Goal: Task Accomplishment & Management: Use online tool/utility

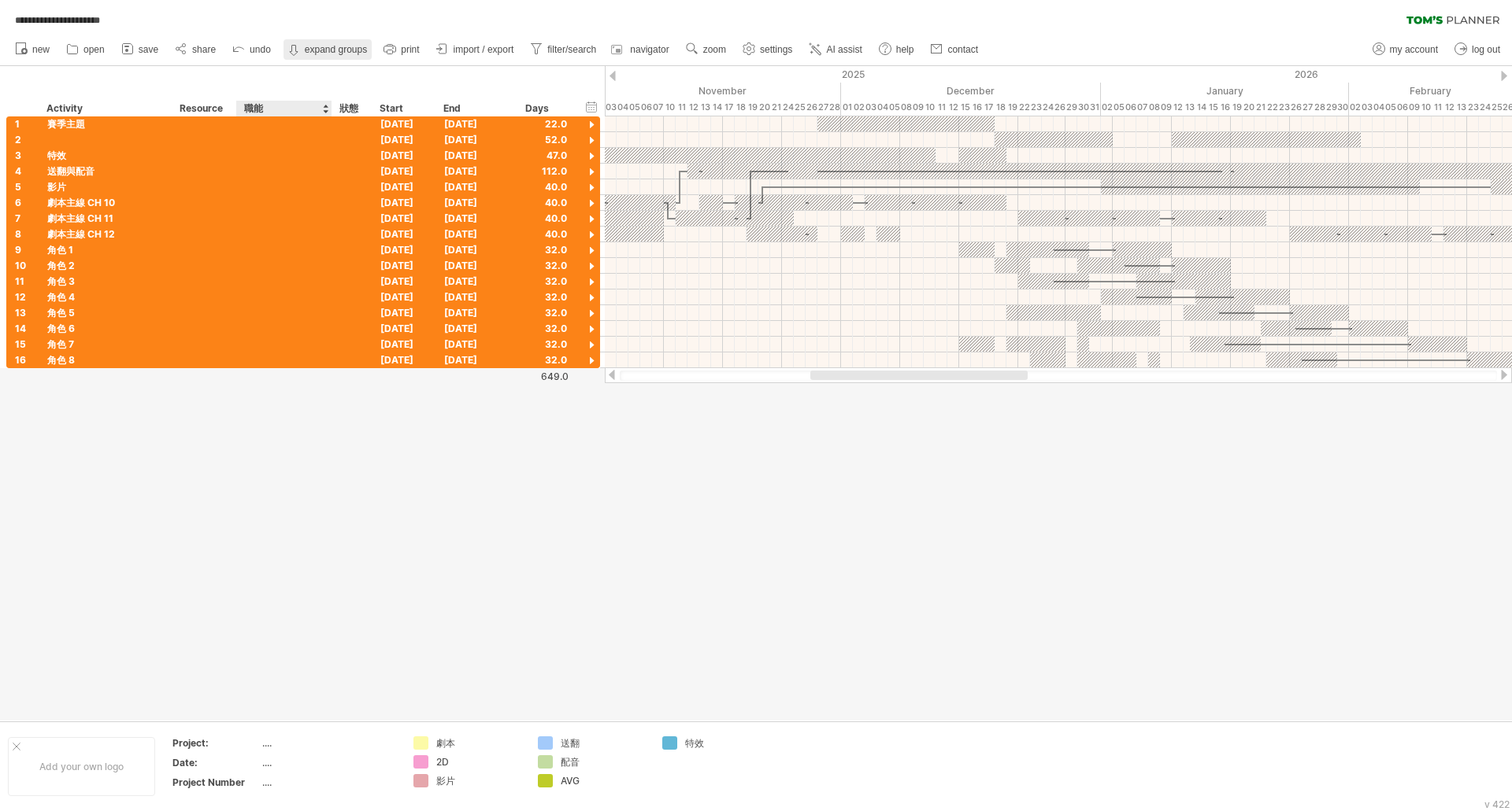
click at [333, 56] on link "collapse groups expand groups" at bounding box center [327, 49] width 88 height 20
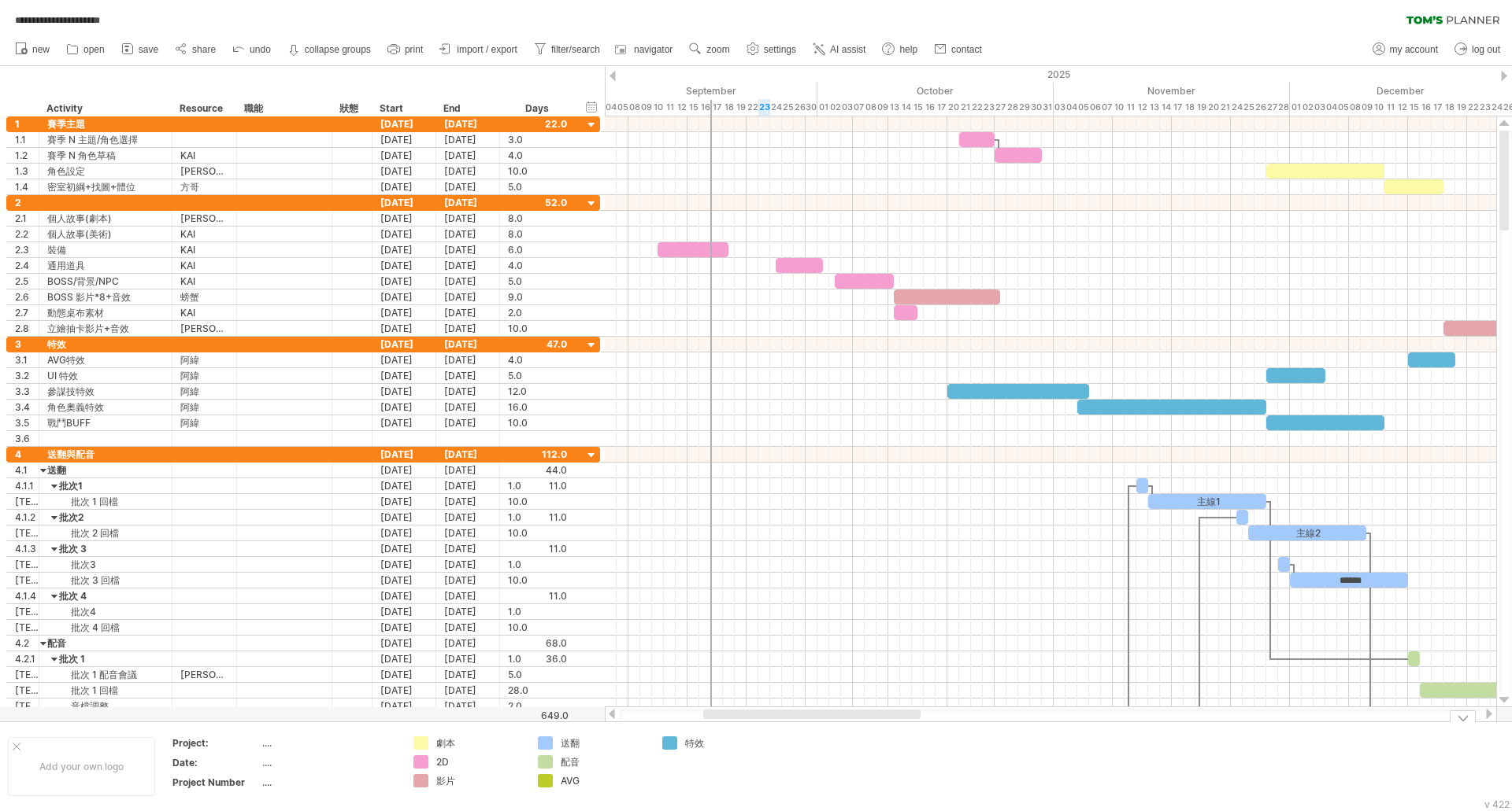
drag, startPoint x: 975, startPoint y: 716, endPoint x: 868, endPoint y: 729, distance: 107.8
click at [868, 729] on div "**********" at bounding box center [756, 405] width 1512 height 811
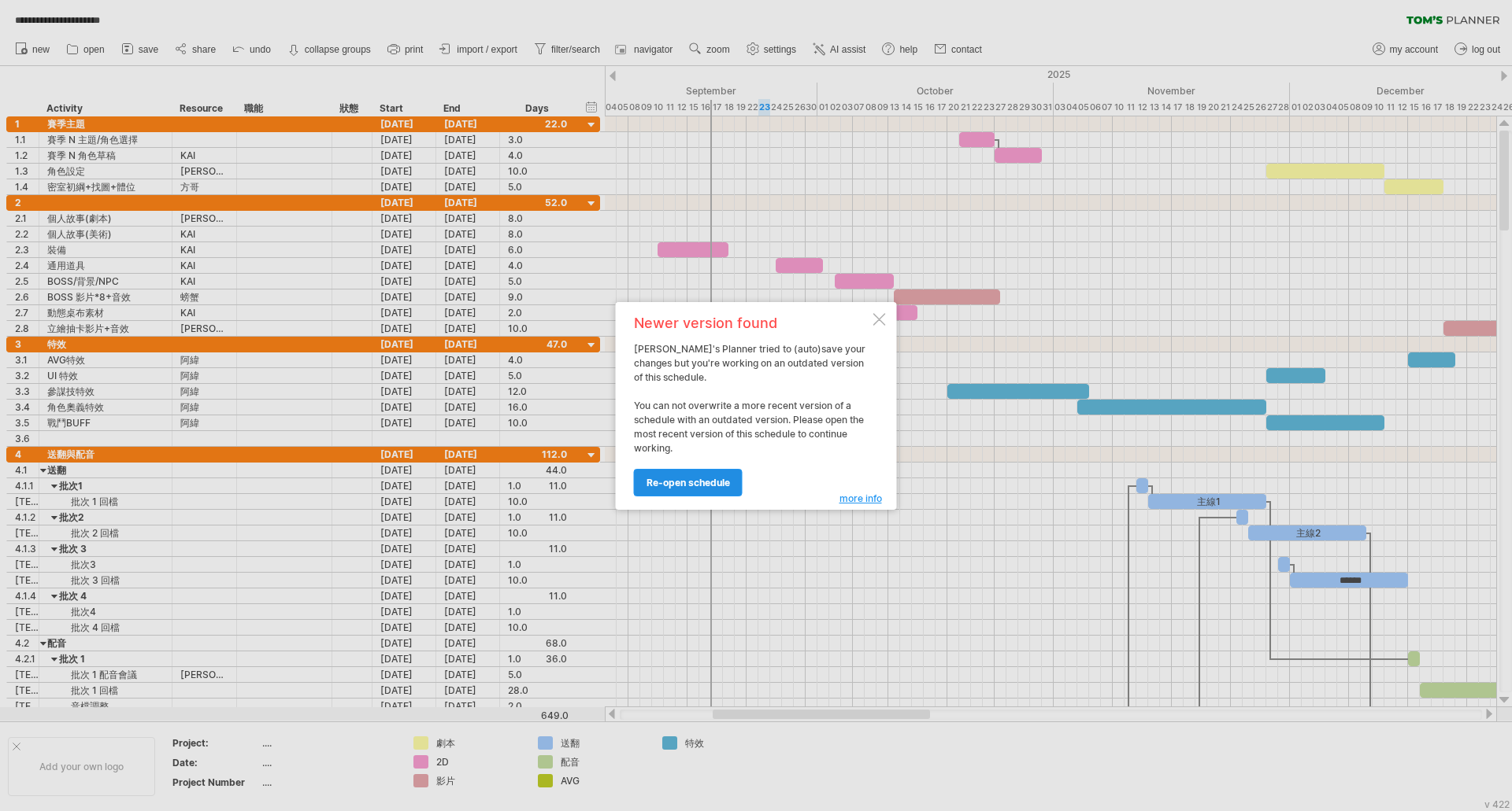
click at [702, 483] on span "re-open schedule" at bounding box center [688, 482] width 83 height 12
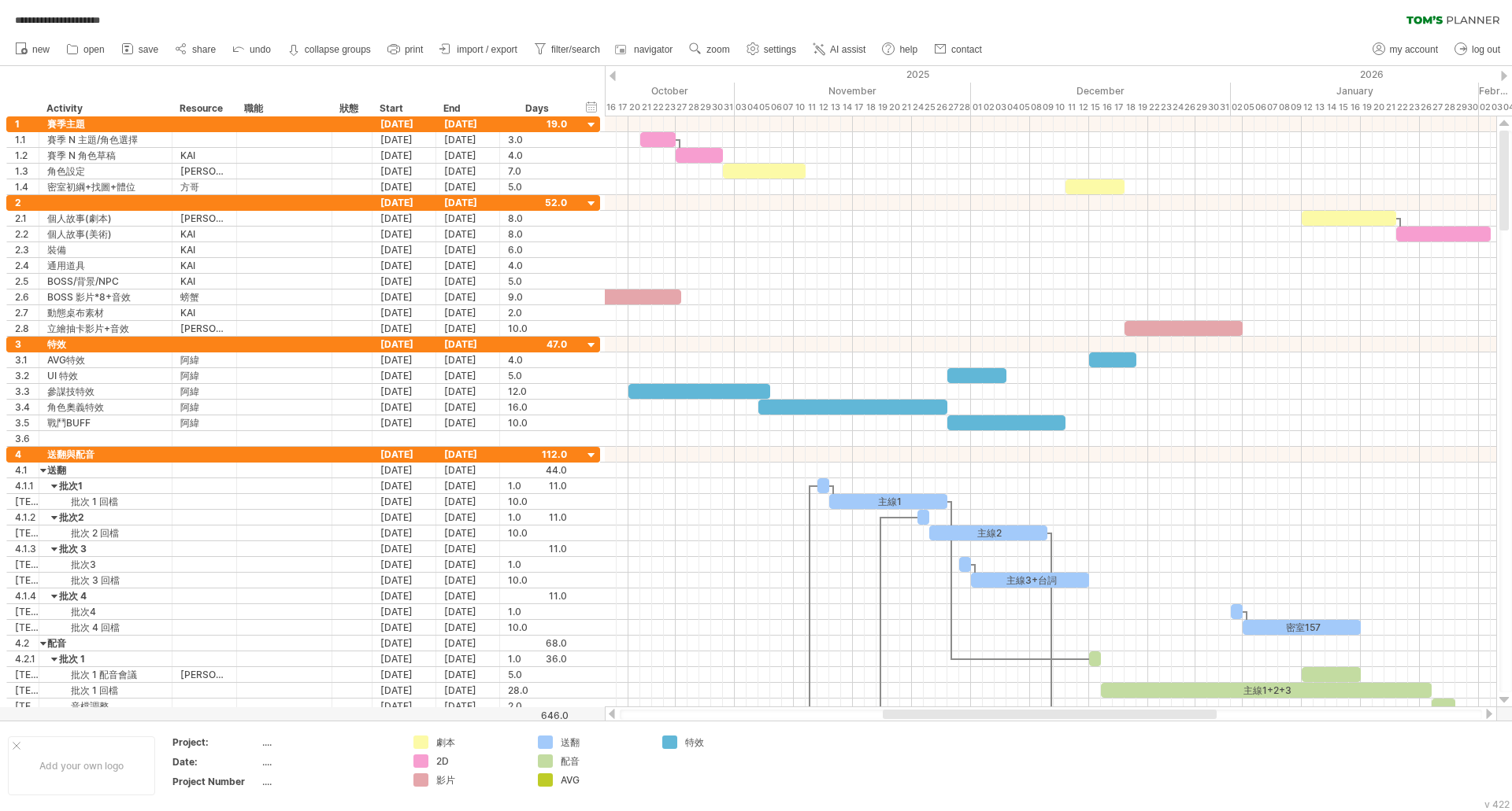
drag, startPoint x: 900, startPoint y: 714, endPoint x: 1018, endPoint y: 714, distance: 118.0
click at [1018, 714] on div at bounding box center [1049, 714] width 333 height 10
click at [812, 99] on div "11" at bounding box center [811, 107] width 12 height 17
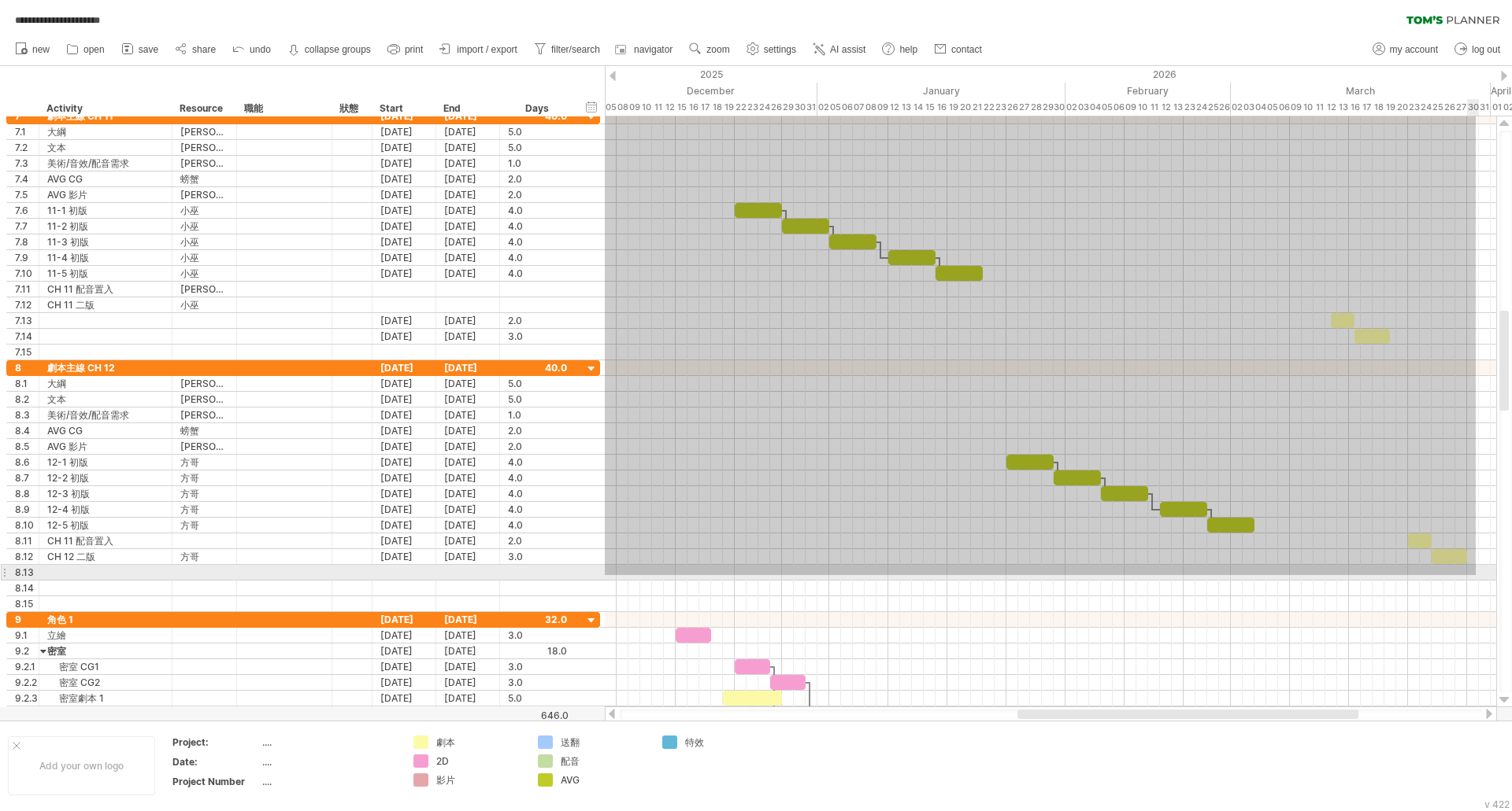
drag, startPoint x: 664, startPoint y: 362, endPoint x: 1476, endPoint y: 575, distance: 839.5
click at [1476, 575] on div at bounding box center [1050, 416] width 891 height 614
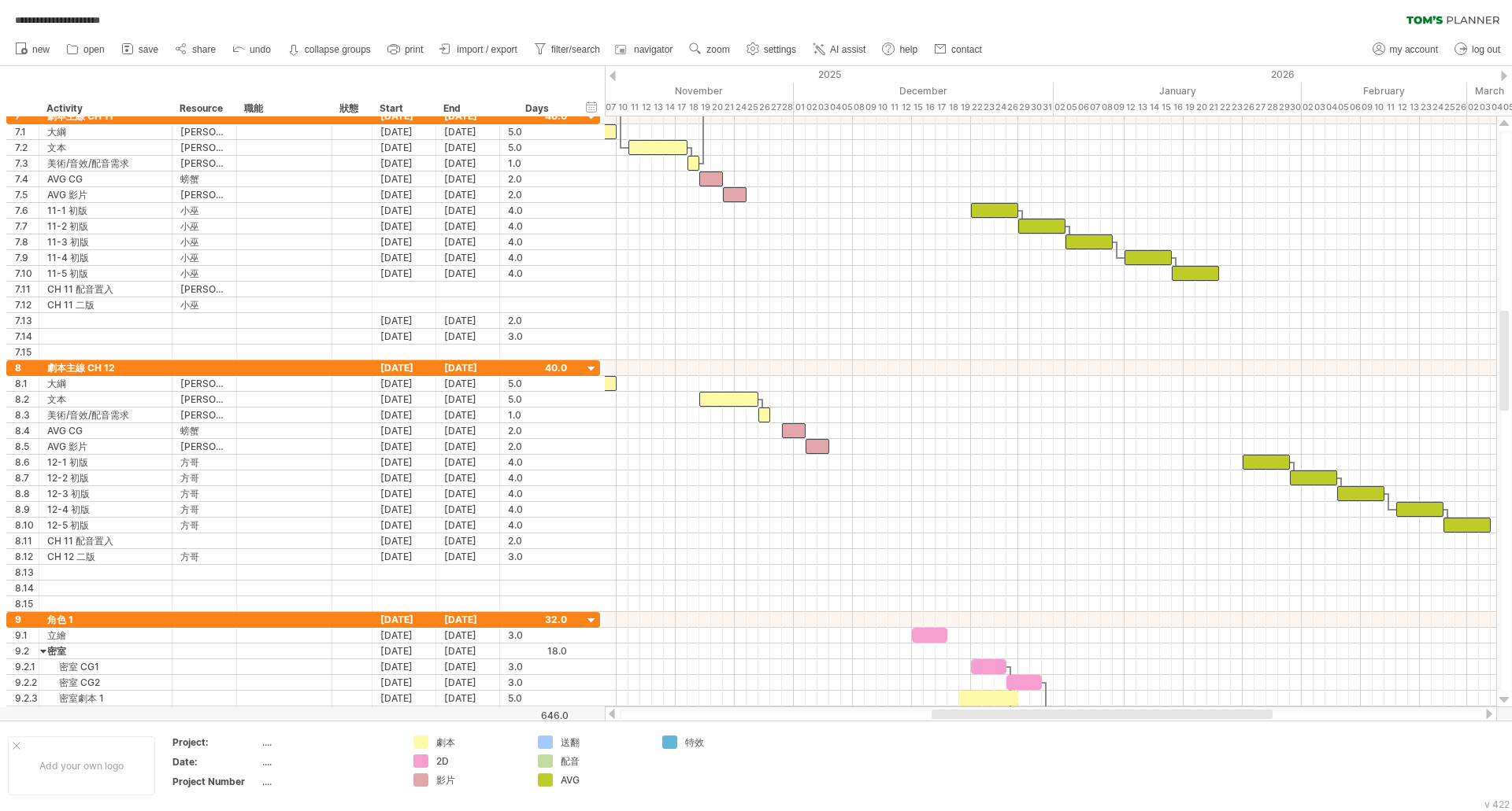
drag, startPoint x: 1057, startPoint y: 712, endPoint x: 971, endPoint y: 711, distance: 86.0
click at [971, 711] on div at bounding box center [1101, 714] width 341 height 10
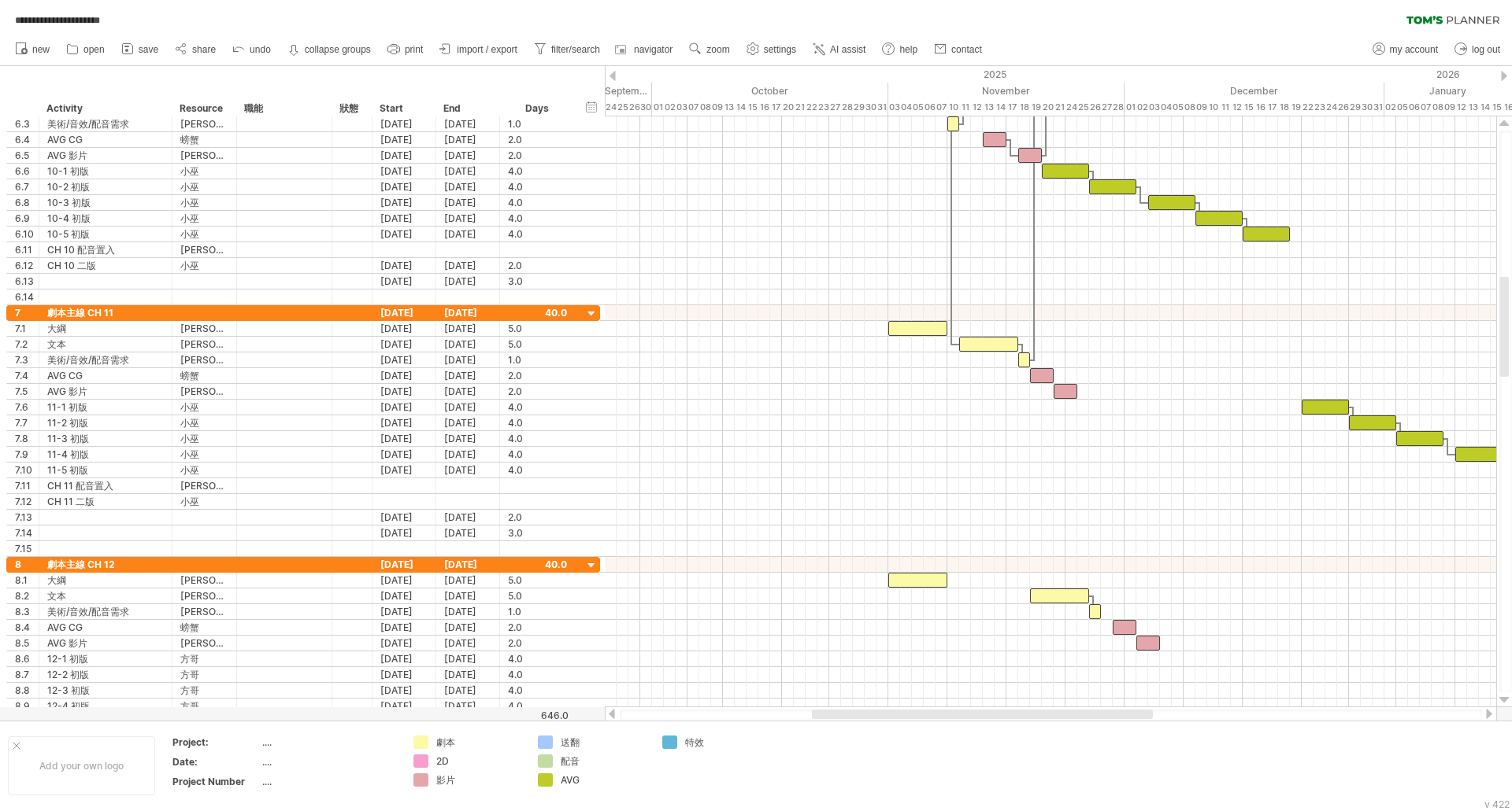
drag, startPoint x: 983, startPoint y: 714, endPoint x: 858, endPoint y: 716, distance: 125.0
click at [858, 716] on div at bounding box center [982, 714] width 341 height 10
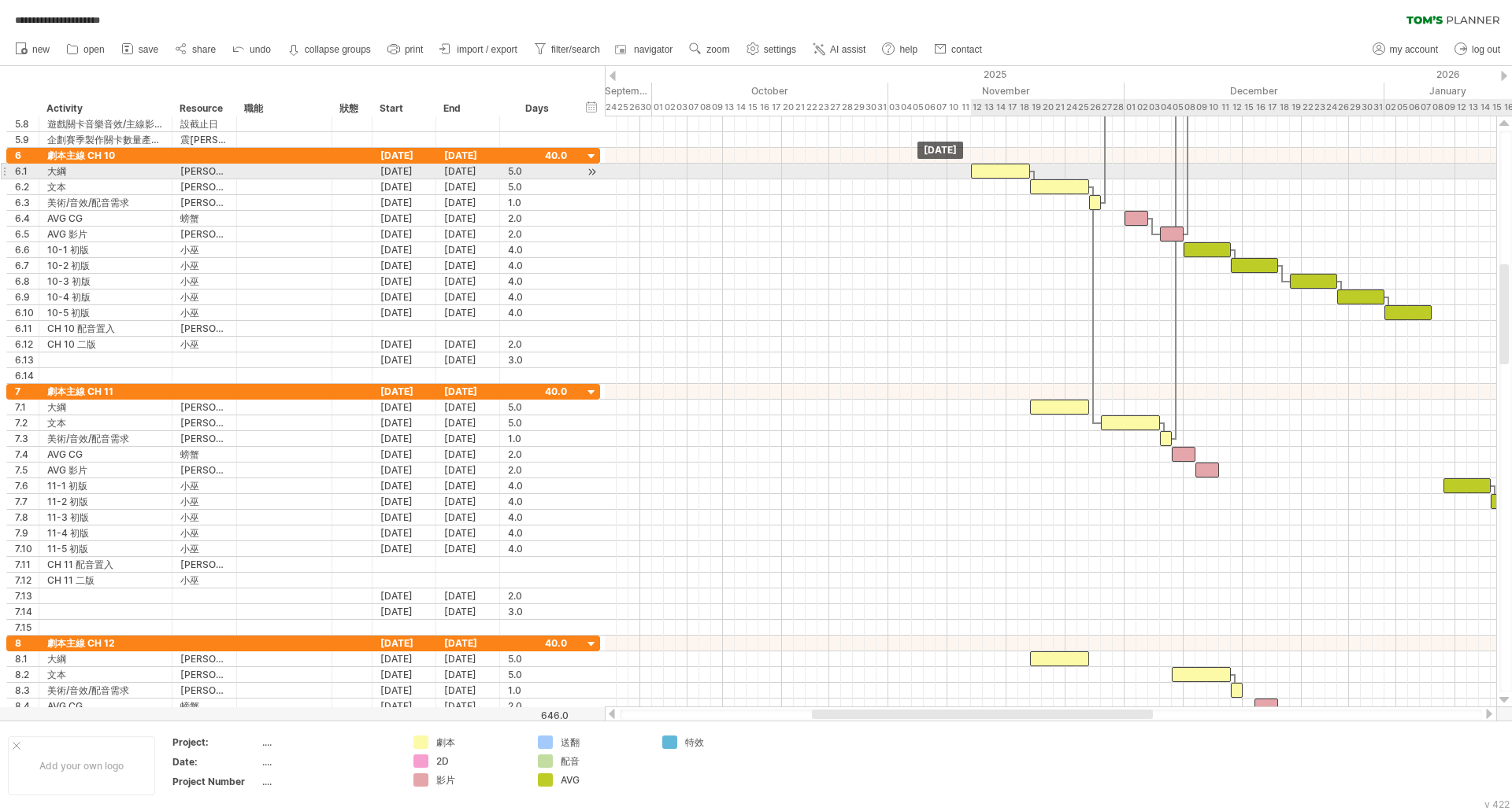
drag, startPoint x: 852, startPoint y: 169, endPoint x: 994, endPoint y: 170, distance: 142.0
click at [994, 170] on div at bounding box center [1000, 171] width 59 height 15
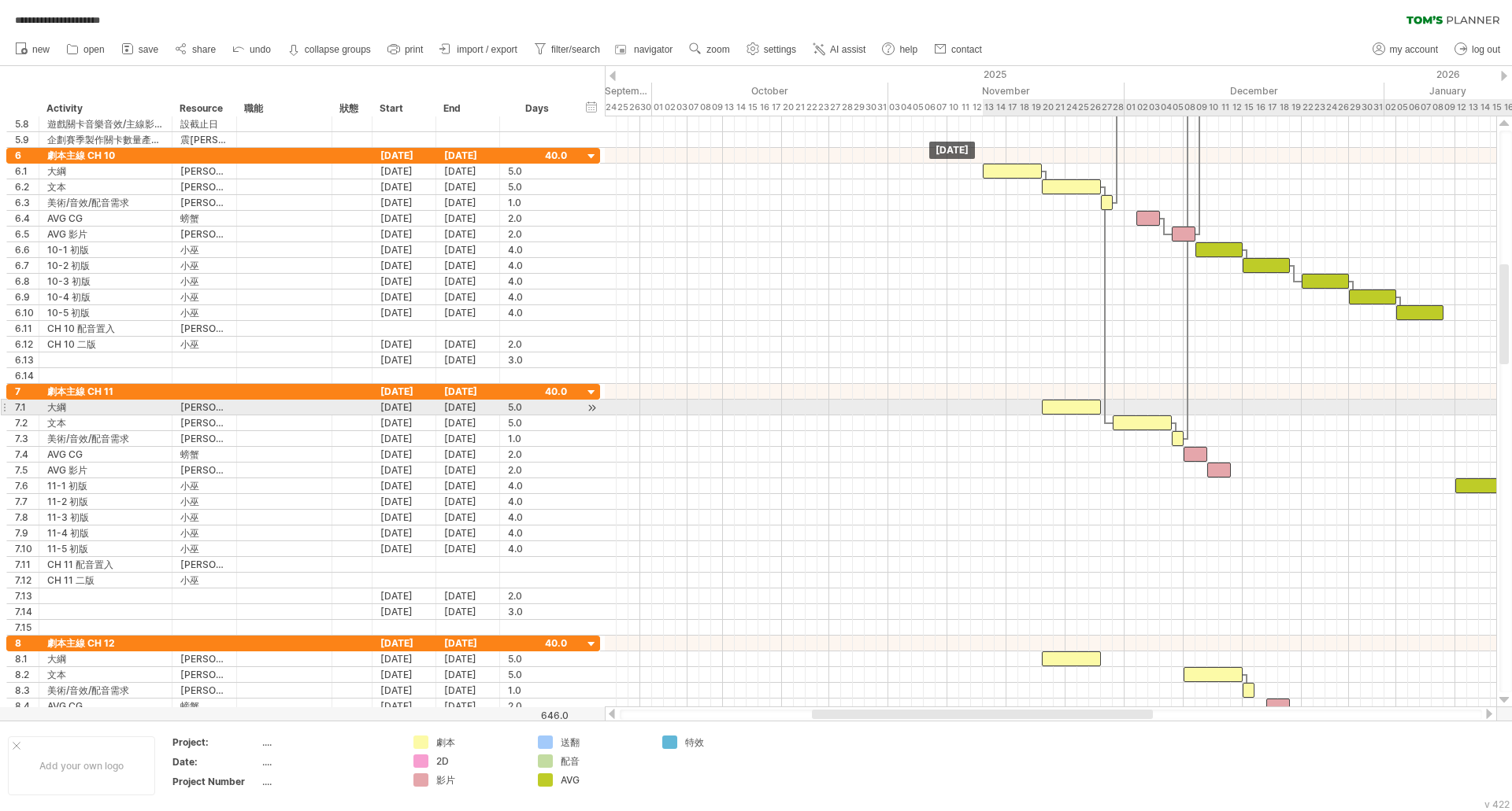
drag, startPoint x: 1049, startPoint y: 408, endPoint x: 1060, endPoint y: 403, distance: 12.1
click at [1060, 403] on div at bounding box center [1071, 407] width 59 height 15
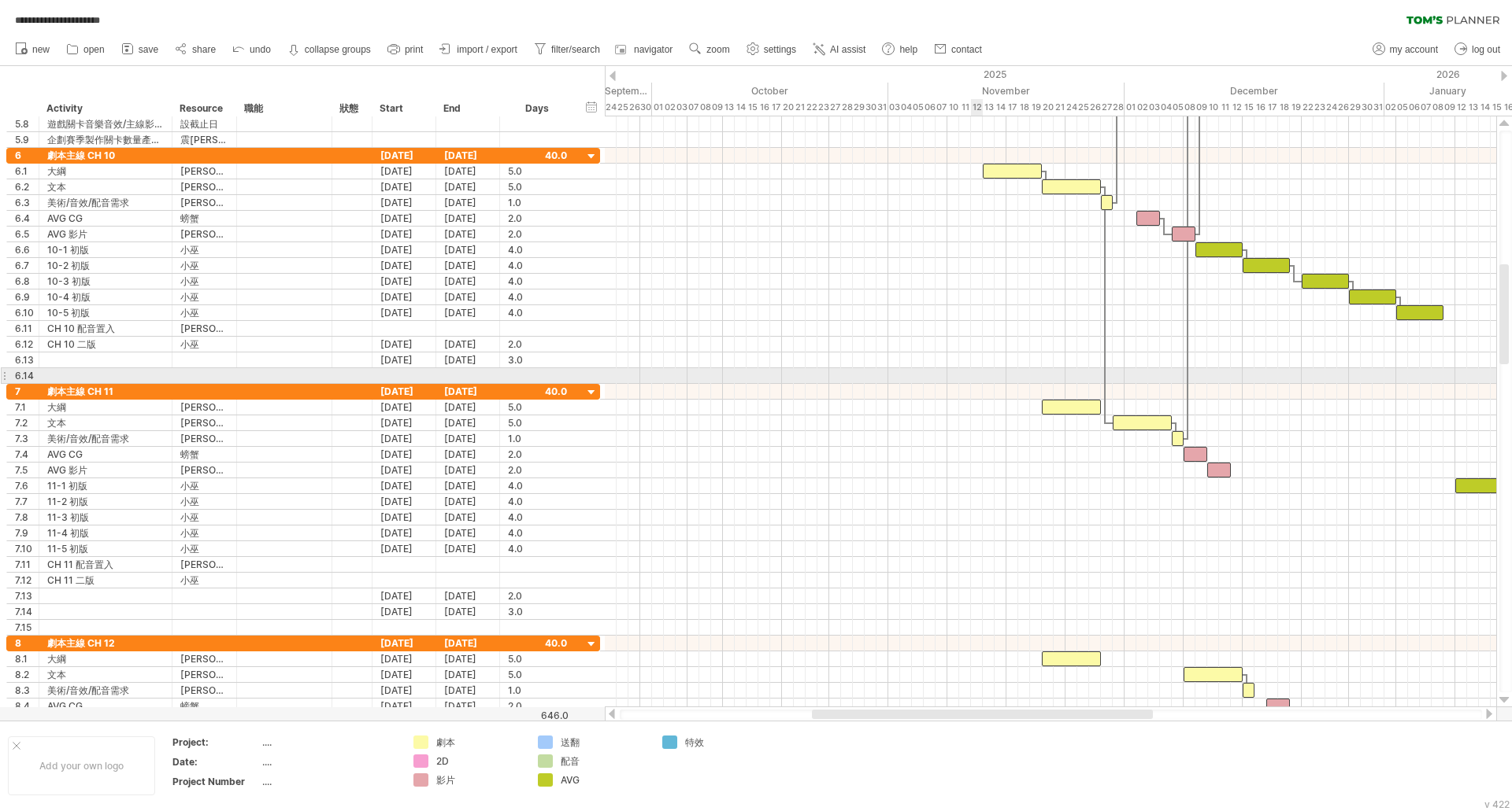
click at [974, 378] on div at bounding box center [1050, 377] width 891 height 16
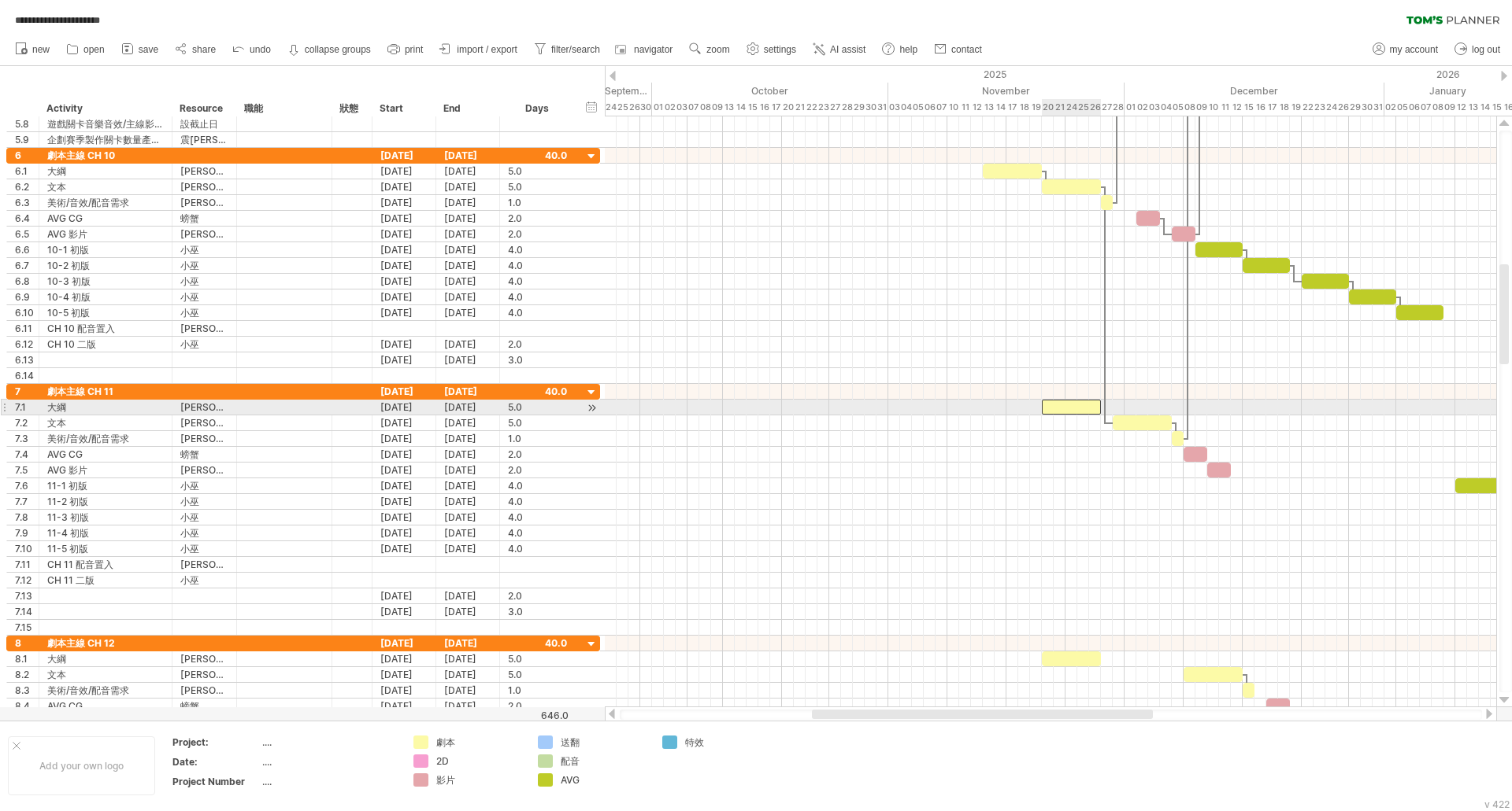
click at [1062, 408] on div at bounding box center [1071, 407] width 59 height 15
drag, startPoint x: 1066, startPoint y: 409, endPoint x: 1010, endPoint y: 412, distance: 56.1
click at [1010, 412] on div at bounding box center [1017, 407] width 59 height 15
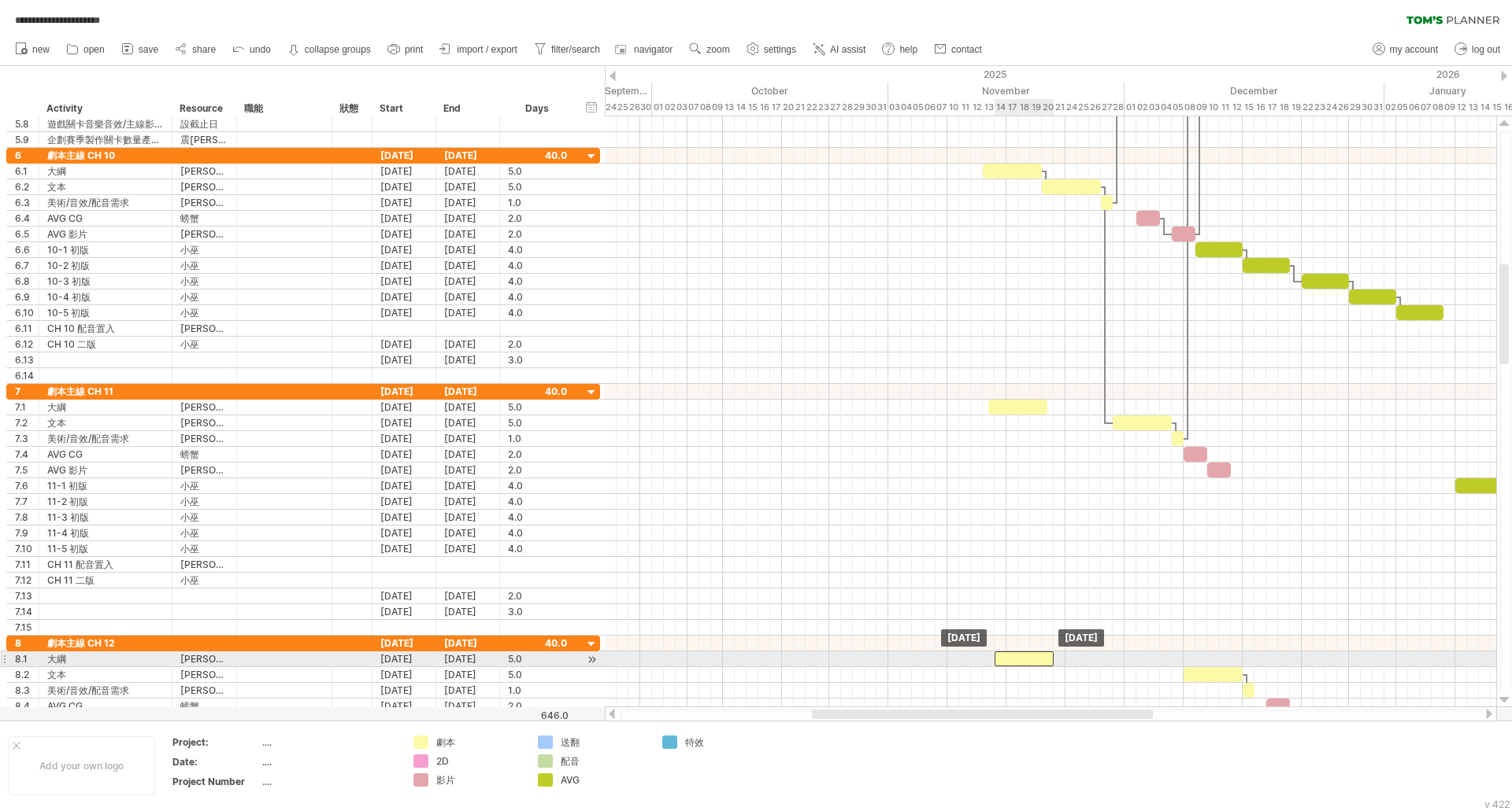
drag, startPoint x: 1066, startPoint y: 659, endPoint x: 1018, endPoint y: 662, distance: 48.1
click at [1018, 662] on div at bounding box center [1023, 659] width 59 height 15
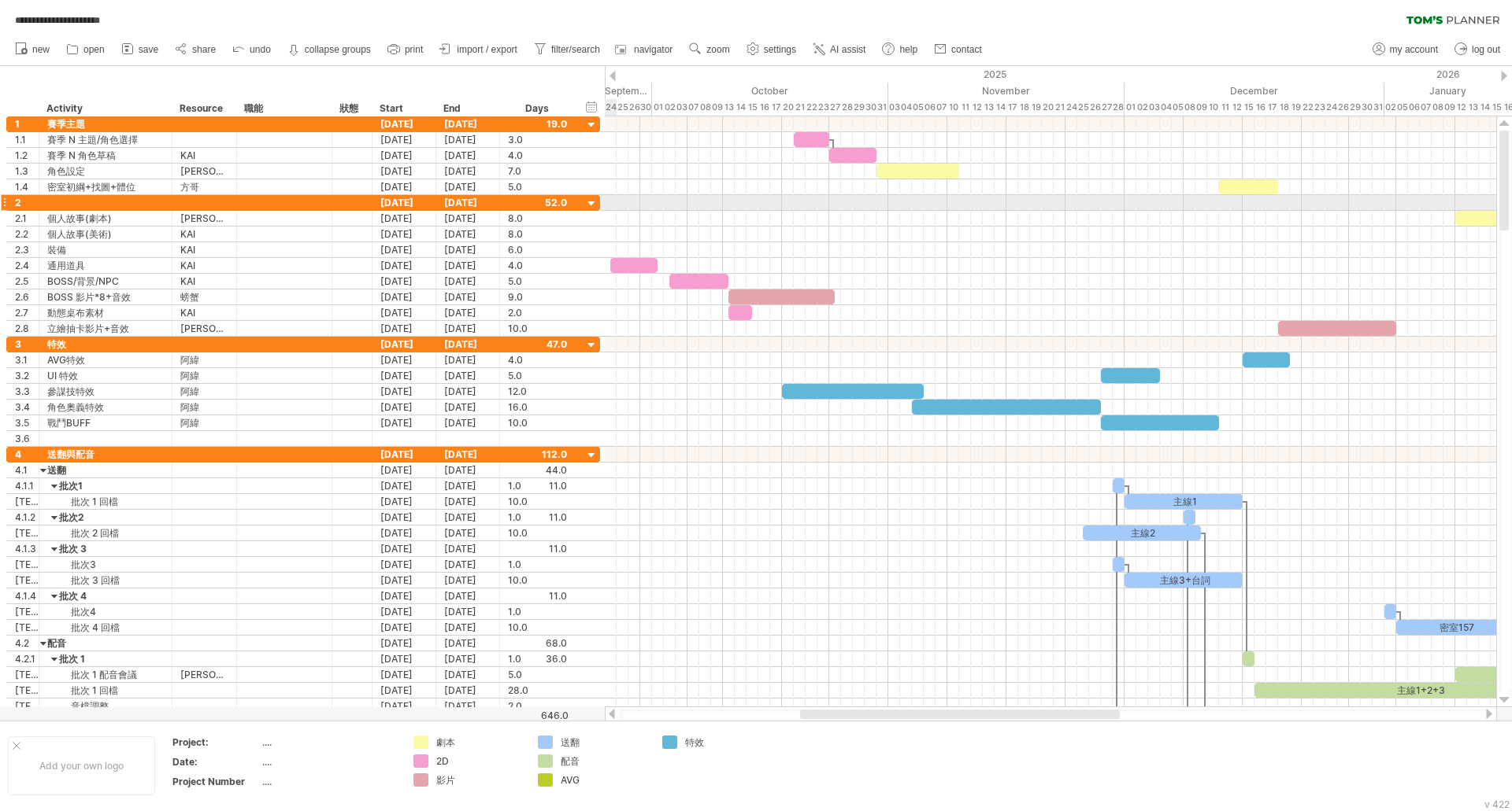
click at [593, 206] on div at bounding box center [591, 204] width 15 height 15
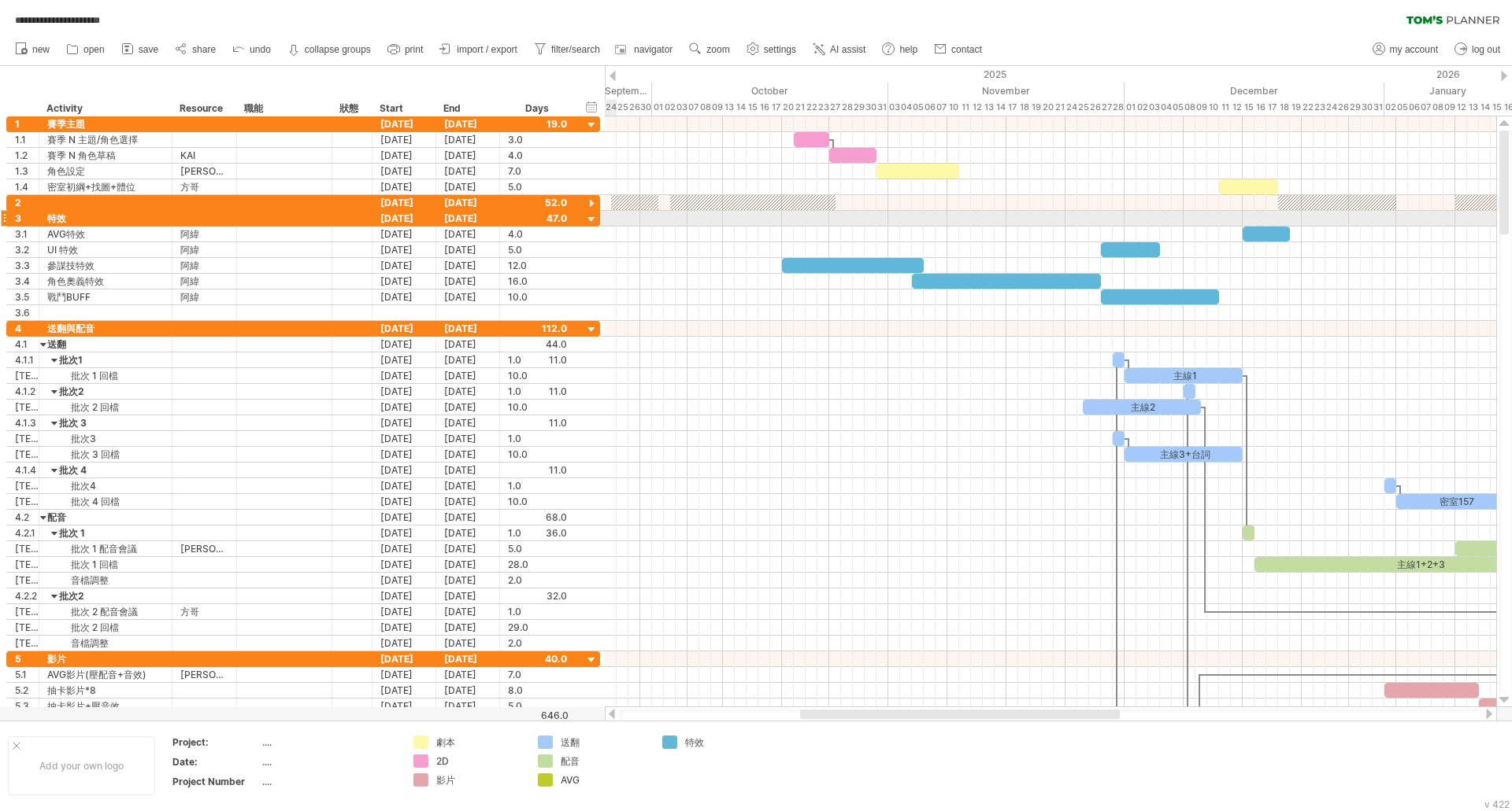
click at [593, 214] on div at bounding box center [591, 220] width 15 height 15
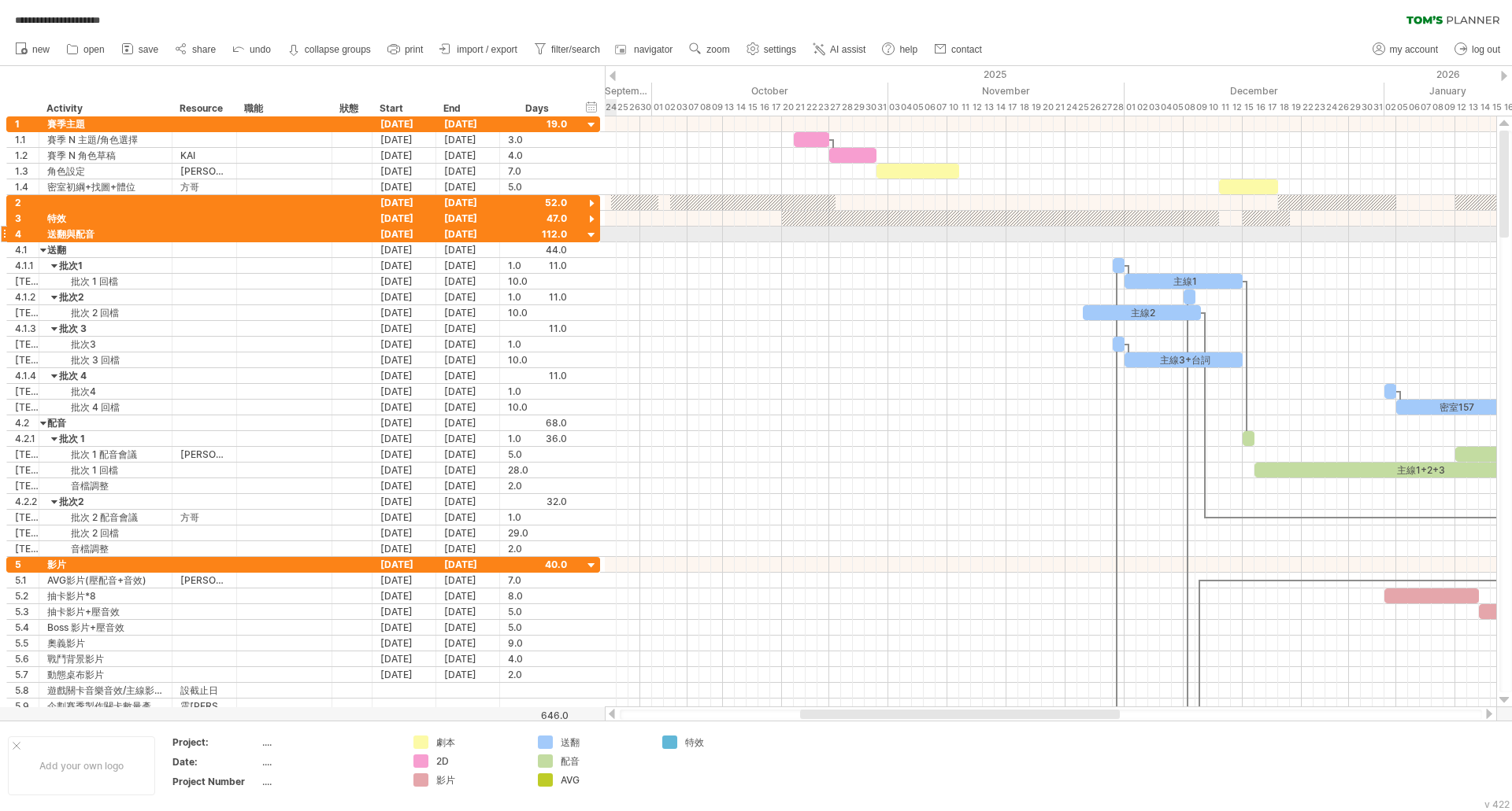
click at [591, 238] on div at bounding box center [591, 236] width 15 height 15
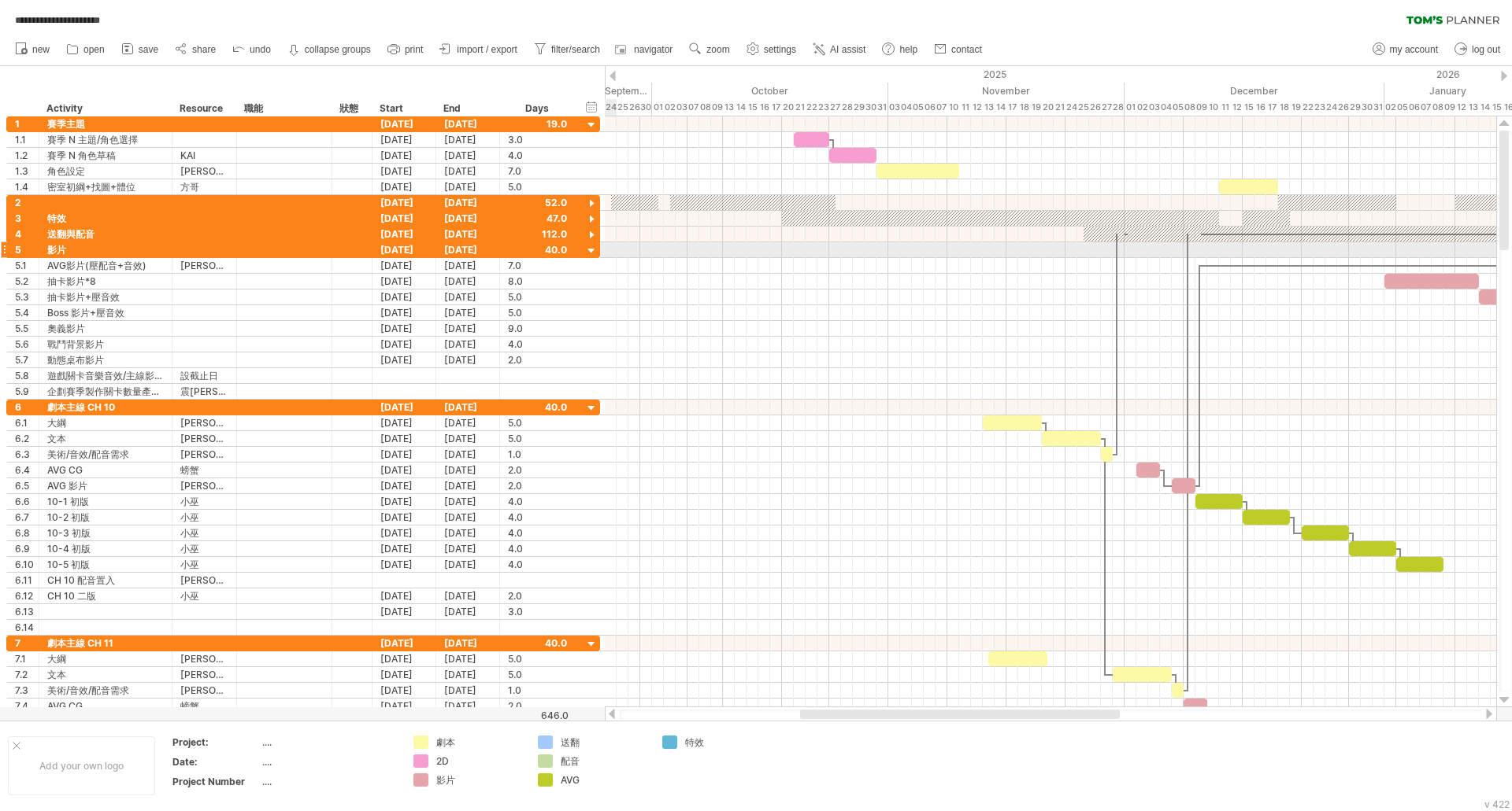
click at [589, 250] on div at bounding box center [591, 251] width 15 height 15
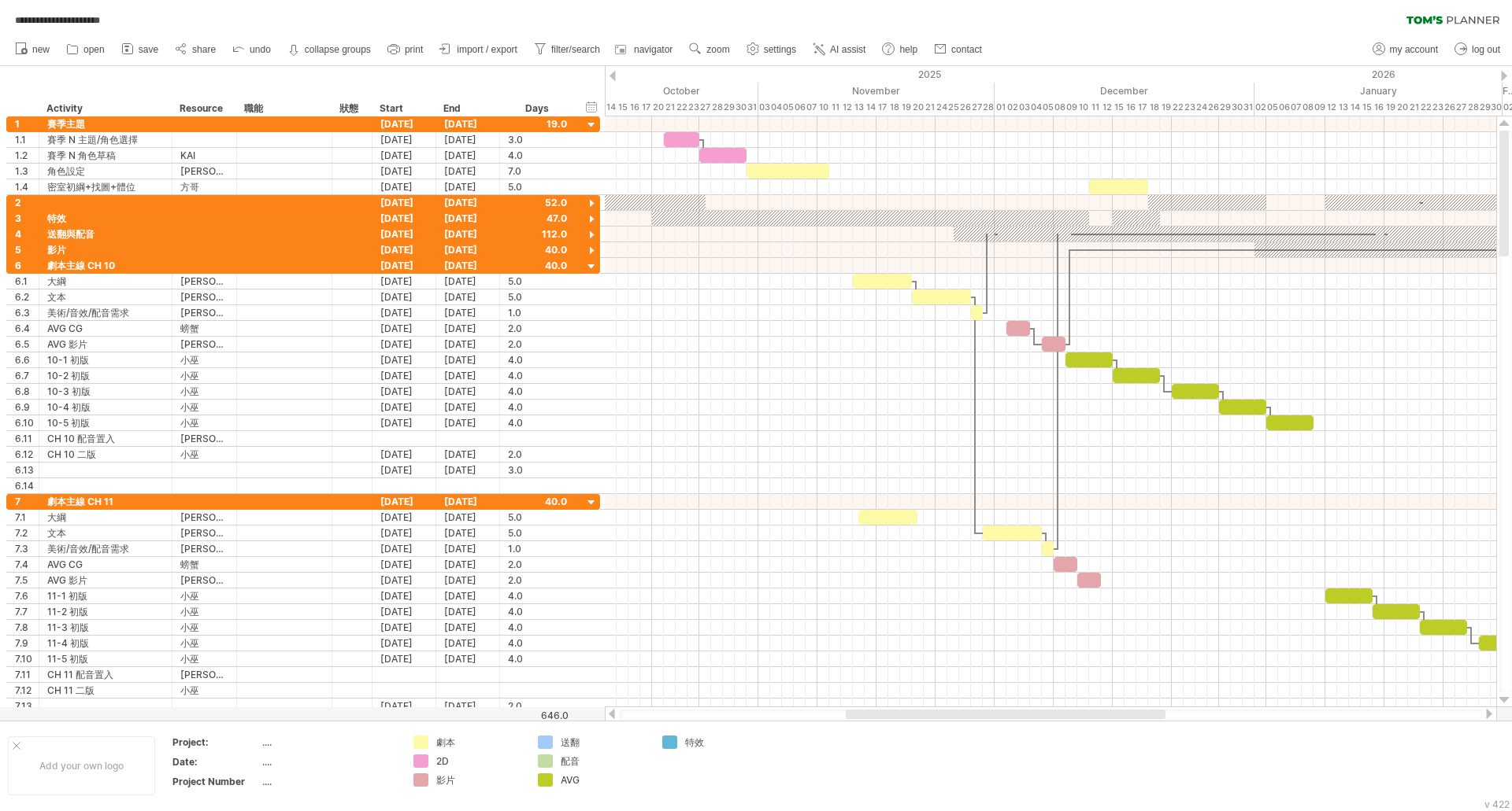
drag, startPoint x: 964, startPoint y: 713, endPoint x: 1010, endPoint y: 703, distance: 47.1
click at [1010, 710] on div at bounding box center [1006, 714] width 320 height 10
